Goal: Navigation & Orientation: Find specific page/section

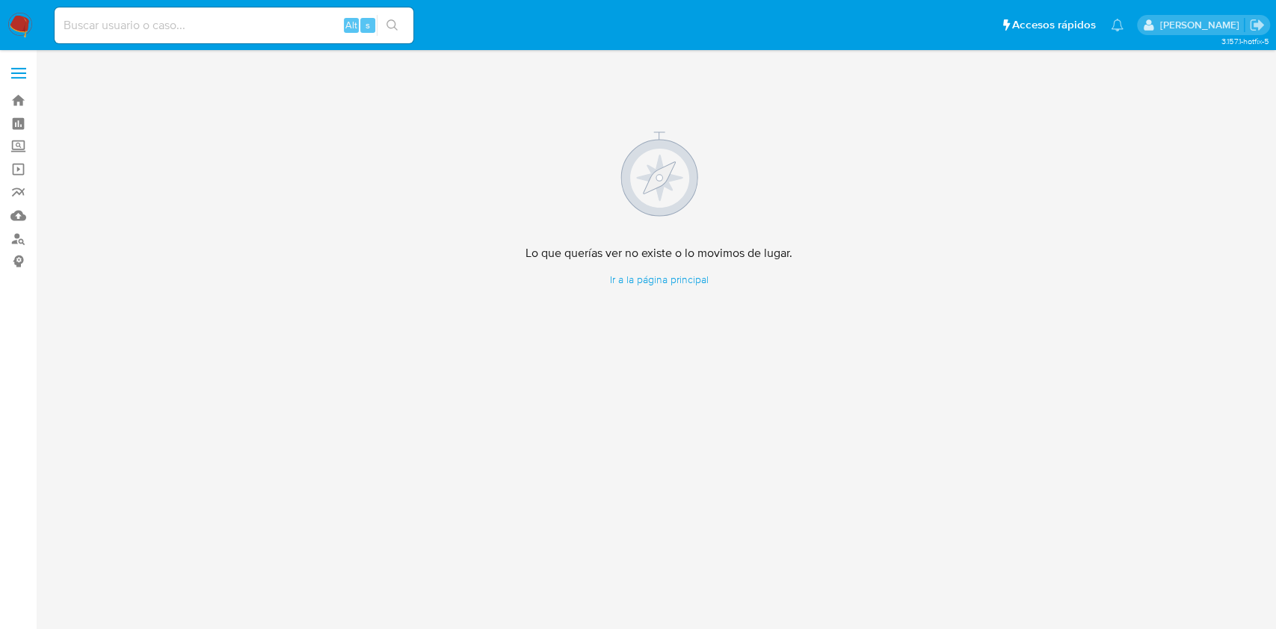
click at [7, 23] on img at bounding box center [19, 25] width 25 height 25
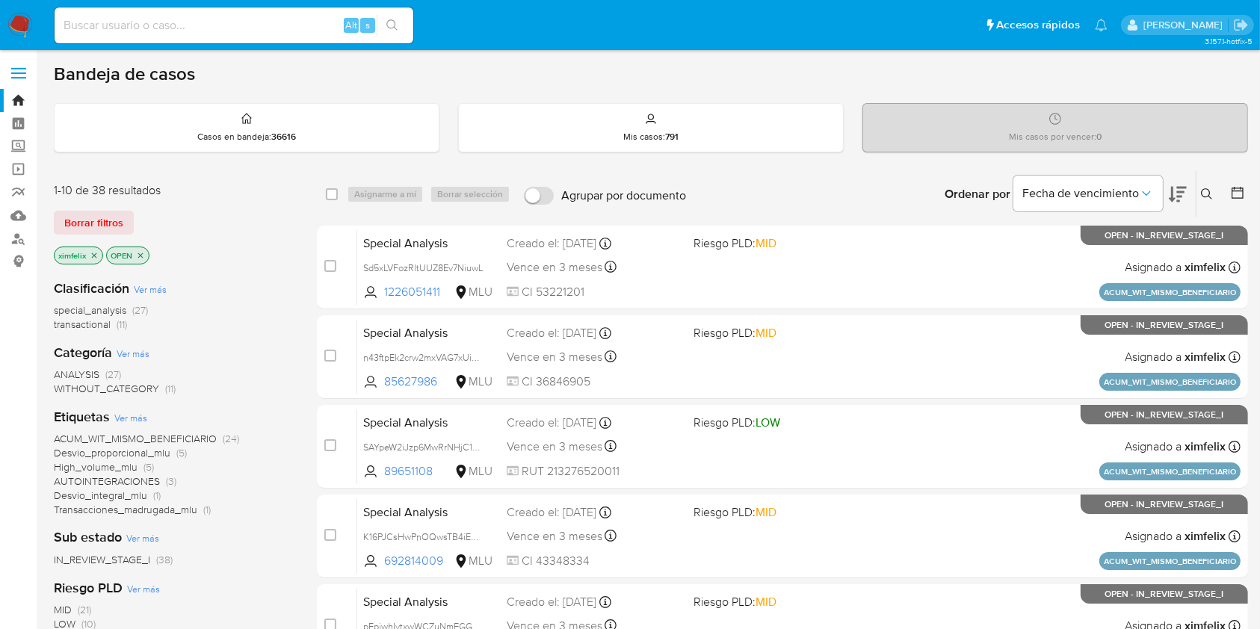
click at [1177, 200] on icon at bounding box center [1178, 194] width 18 height 18
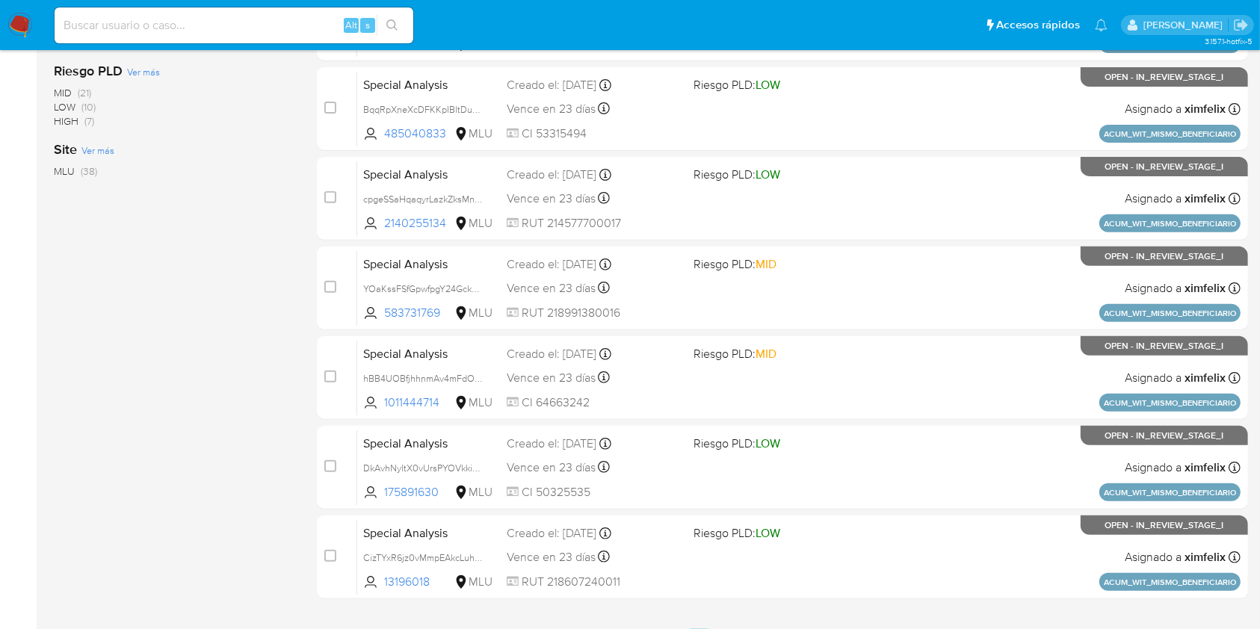
scroll to position [550, 0]
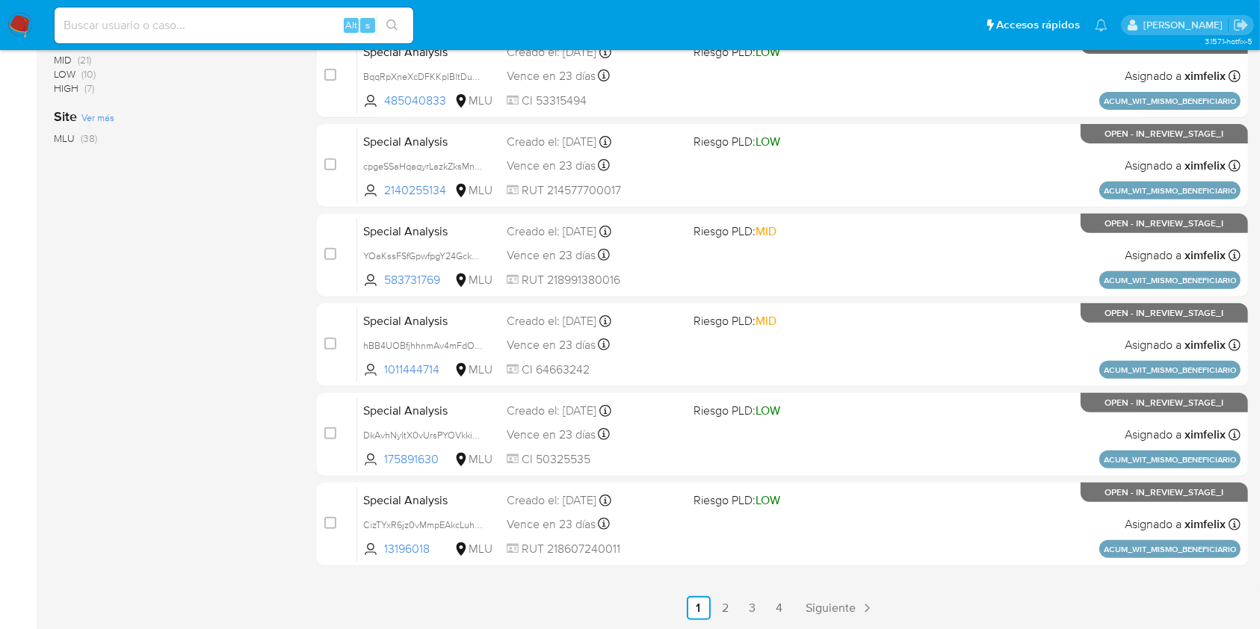
click at [726, 619] on main "3.157.1-hotfix-5" at bounding box center [630, 40] width 1260 height 1180
click at [726, 601] on link "2" at bounding box center [726, 609] width 24 height 24
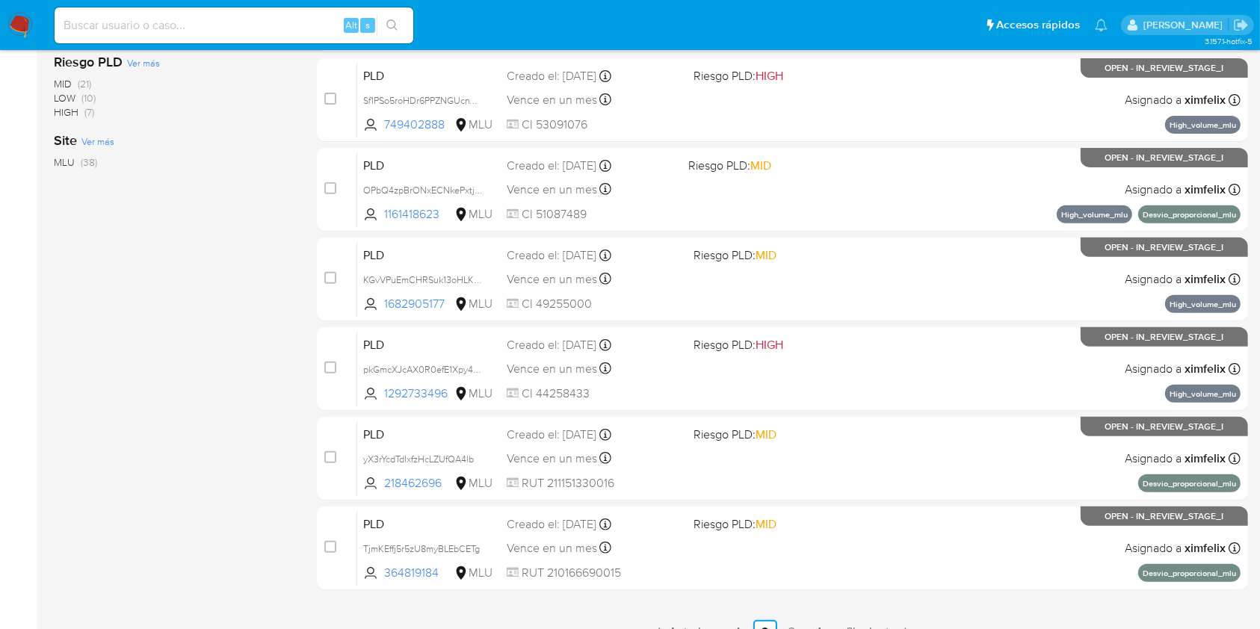
scroll to position [550, 0]
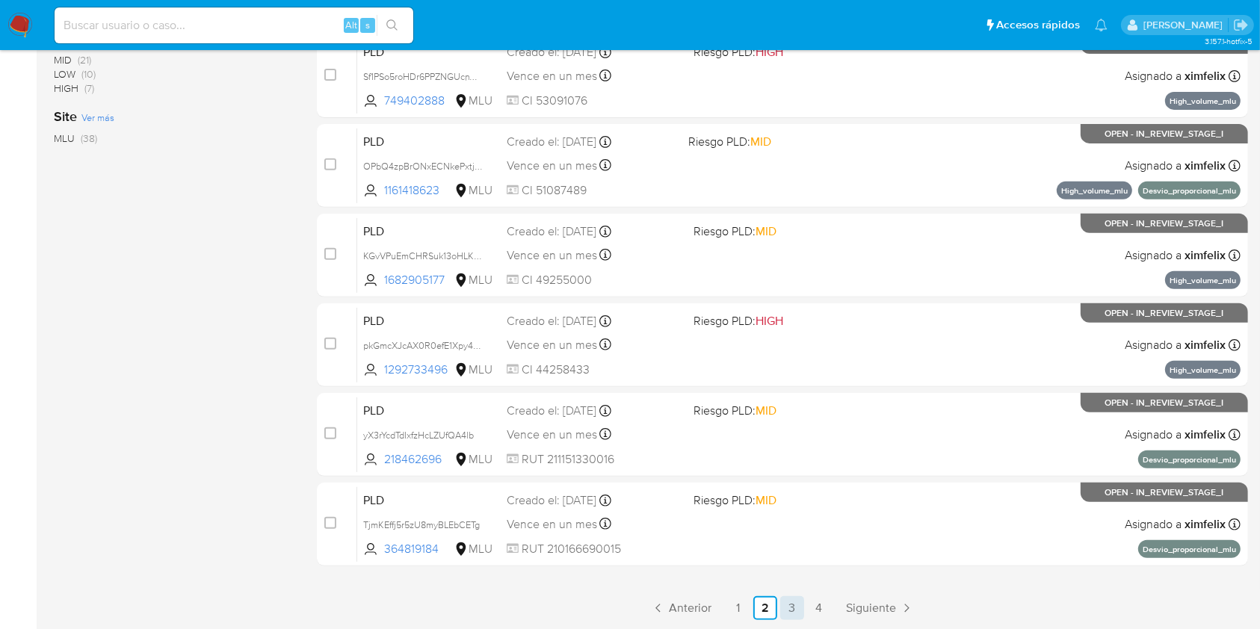
click at [789, 602] on link "3" at bounding box center [792, 609] width 24 height 24
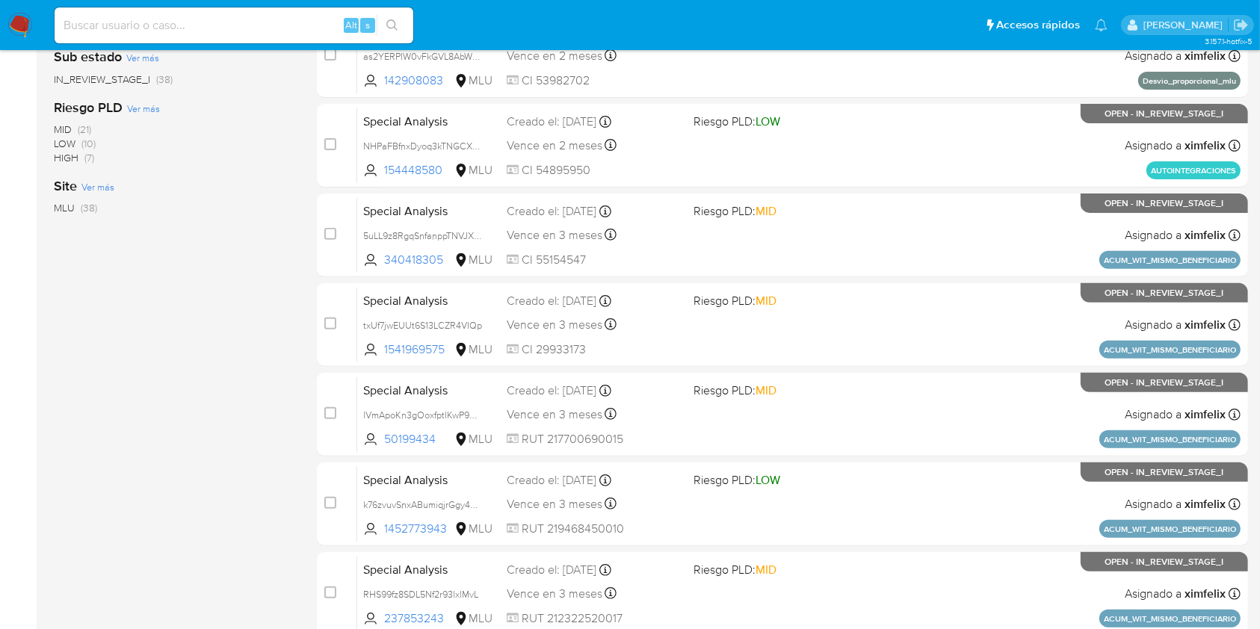
scroll to position [550, 0]
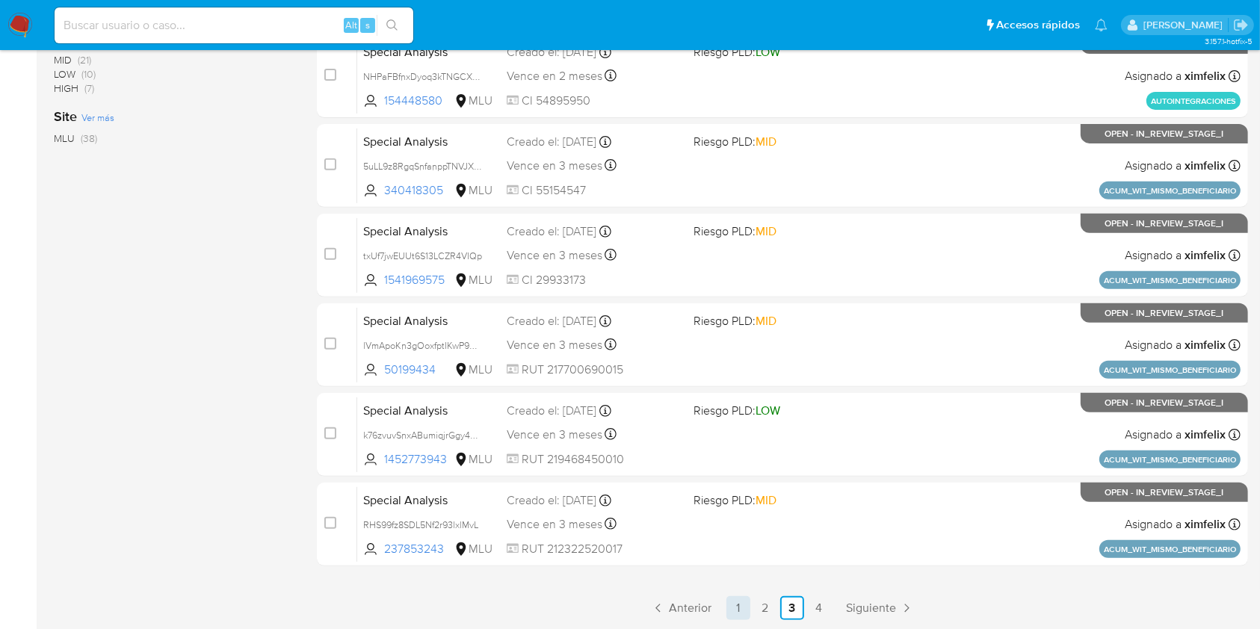
click at [729, 608] on link "1" at bounding box center [739, 609] width 24 height 24
